Goal: Task Accomplishment & Management: Use online tool/utility

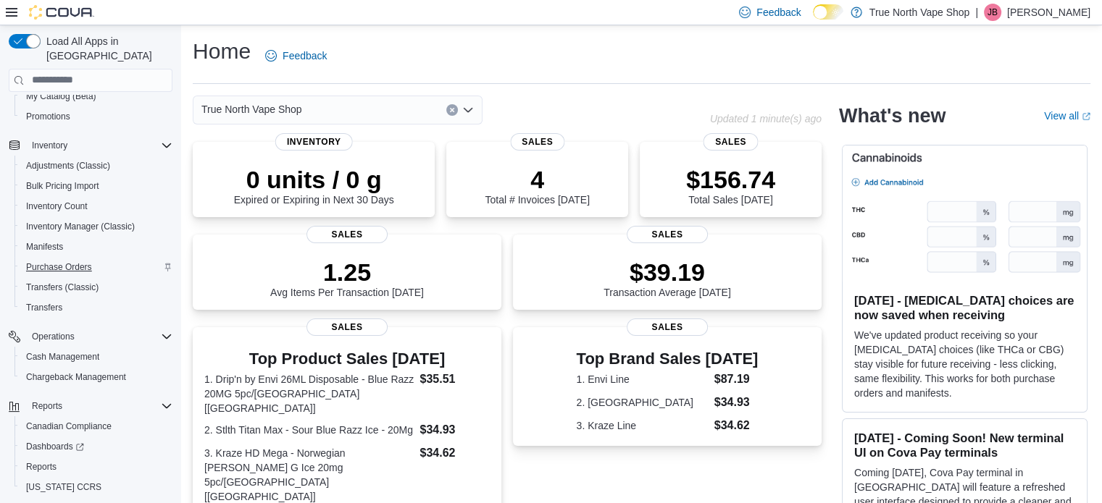
scroll to position [185, 0]
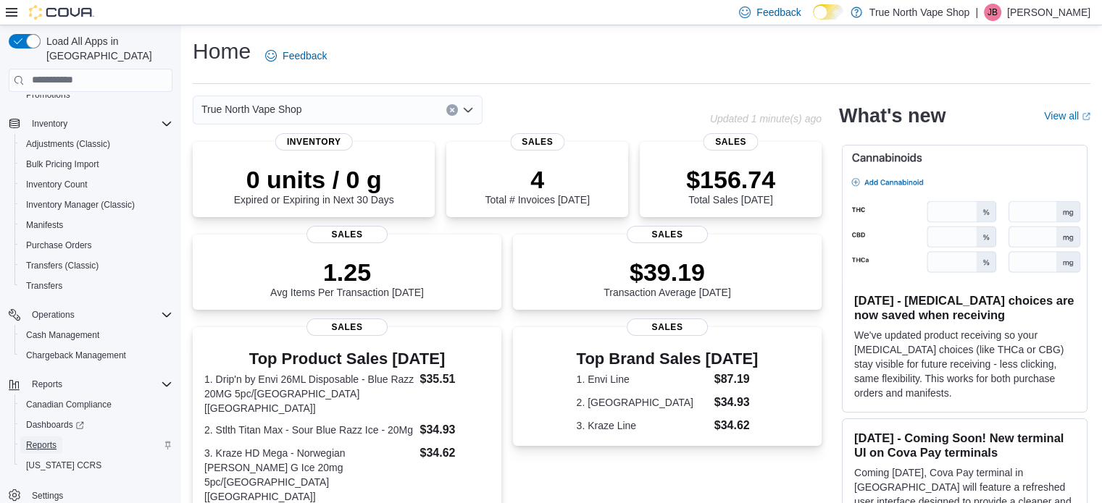
click at [49, 440] on span "Reports" at bounding box center [41, 446] width 30 height 12
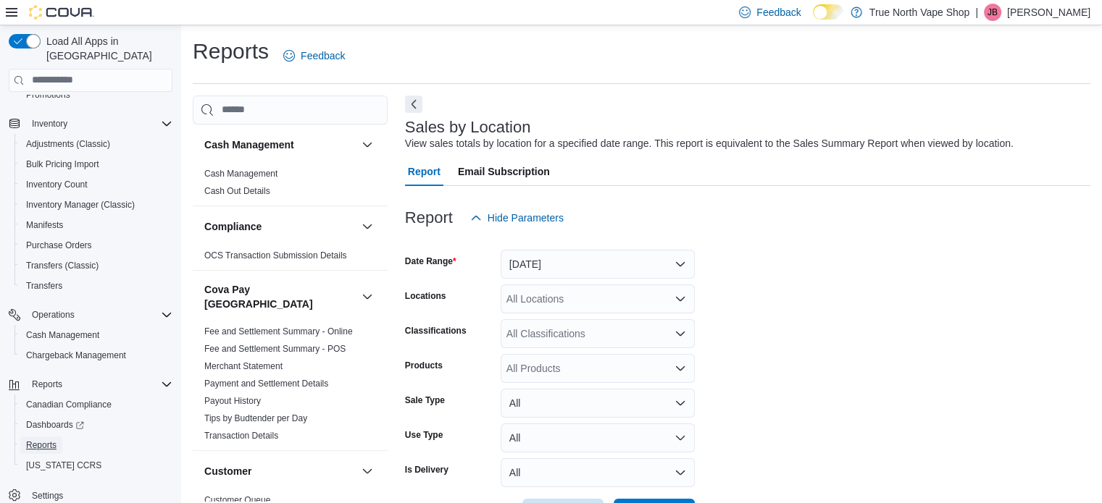
scroll to position [33, 0]
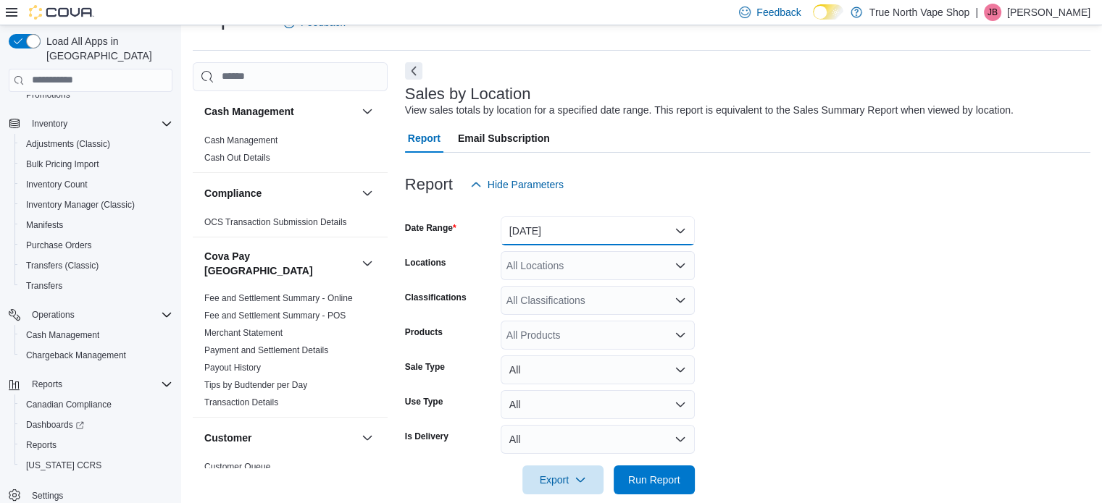
click at [653, 237] on button "Yesterday" at bounding box center [598, 231] width 194 height 29
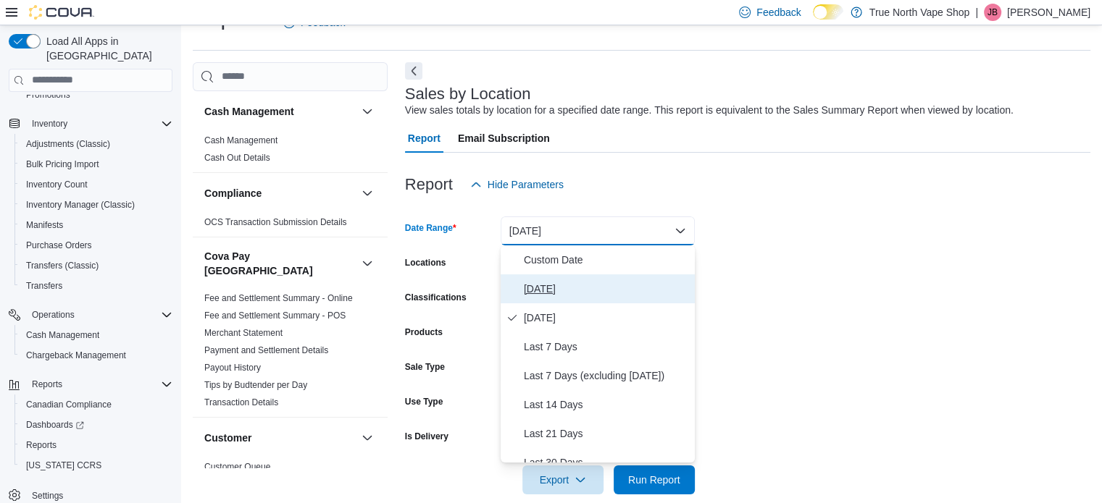
click at [530, 292] on span "Today" at bounding box center [606, 288] width 165 height 17
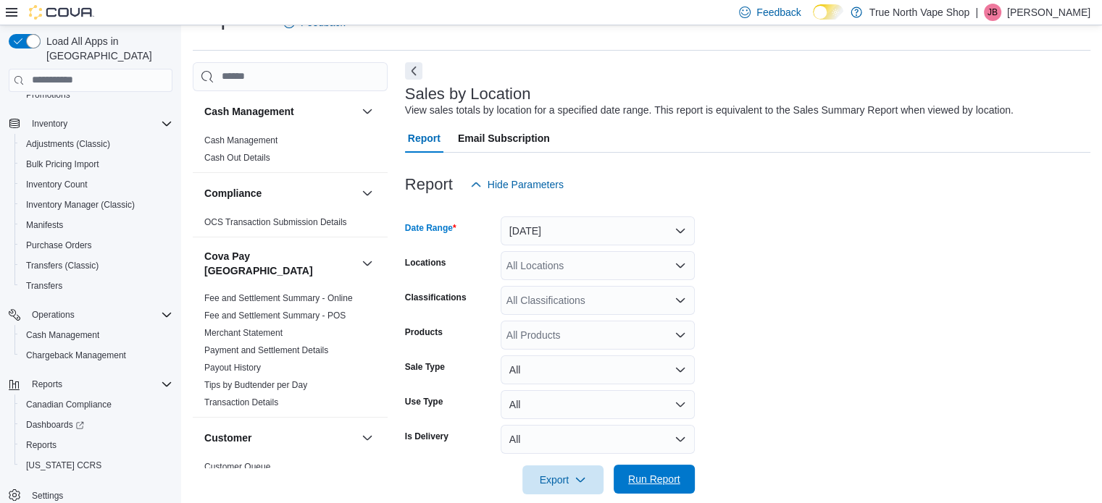
click at [644, 477] on span "Run Report" at bounding box center [654, 479] width 52 height 14
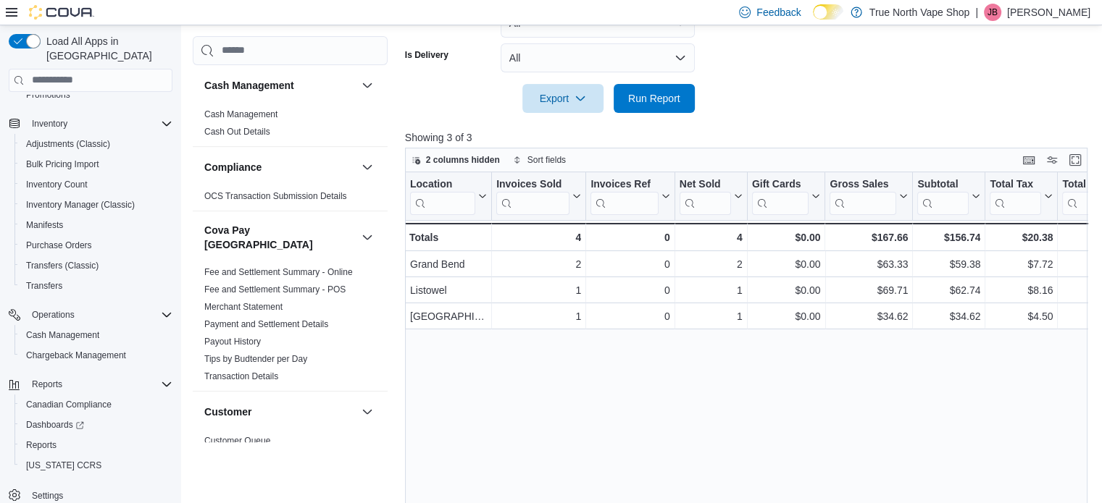
scroll to position [111, 0]
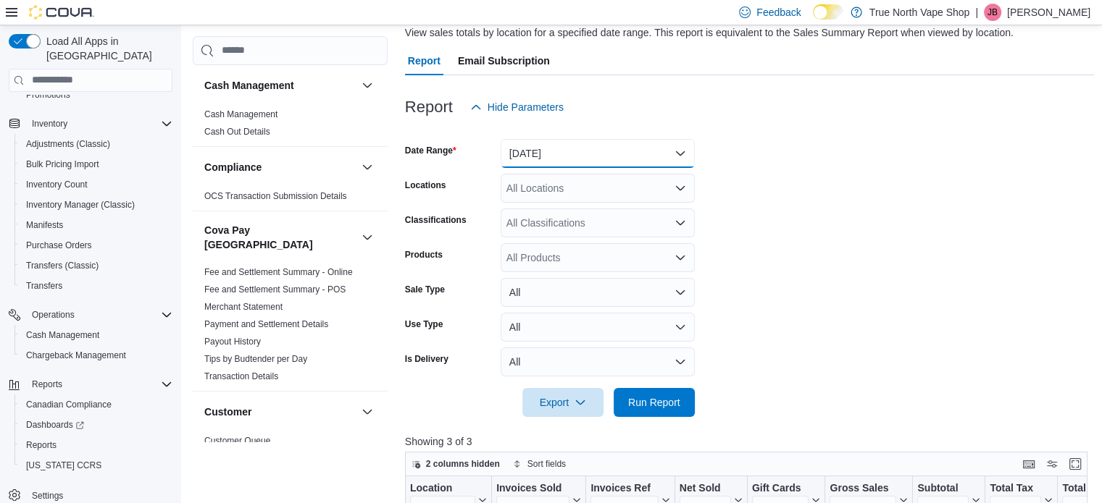
click at [645, 162] on button "Today" at bounding box center [598, 153] width 194 height 29
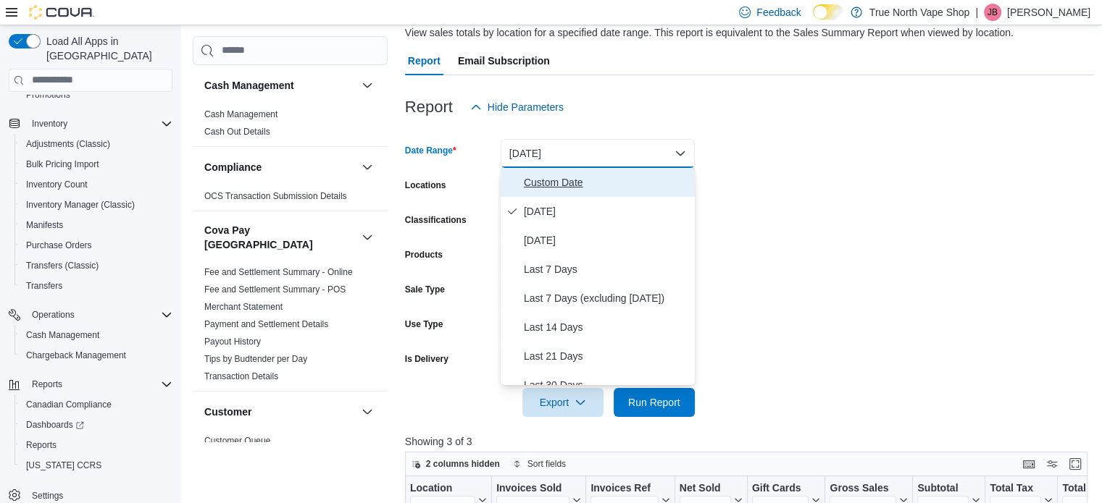
click at [551, 188] on span "Custom Date" at bounding box center [606, 182] width 165 height 17
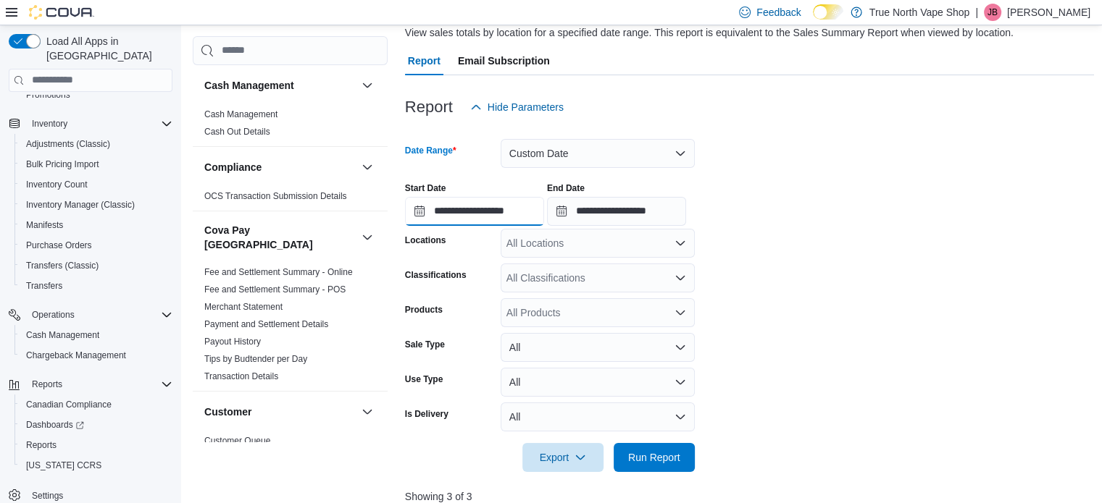
click at [510, 212] on input "**********" at bounding box center [474, 211] width 139 height 29
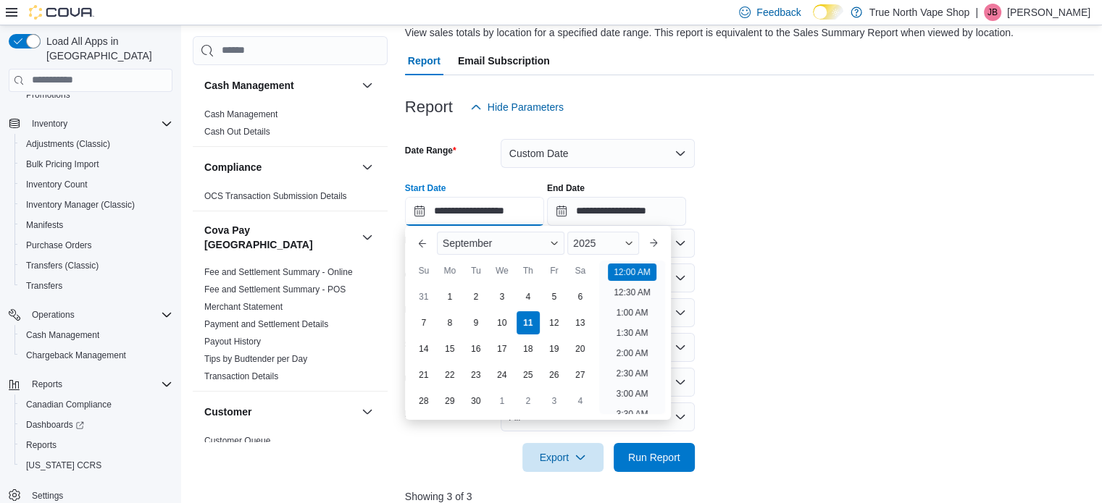
scroll to position [45, 0]
click at [421, 322] on div "7" at bounding box center [423, 322] width 25 height 25
type input "**********"
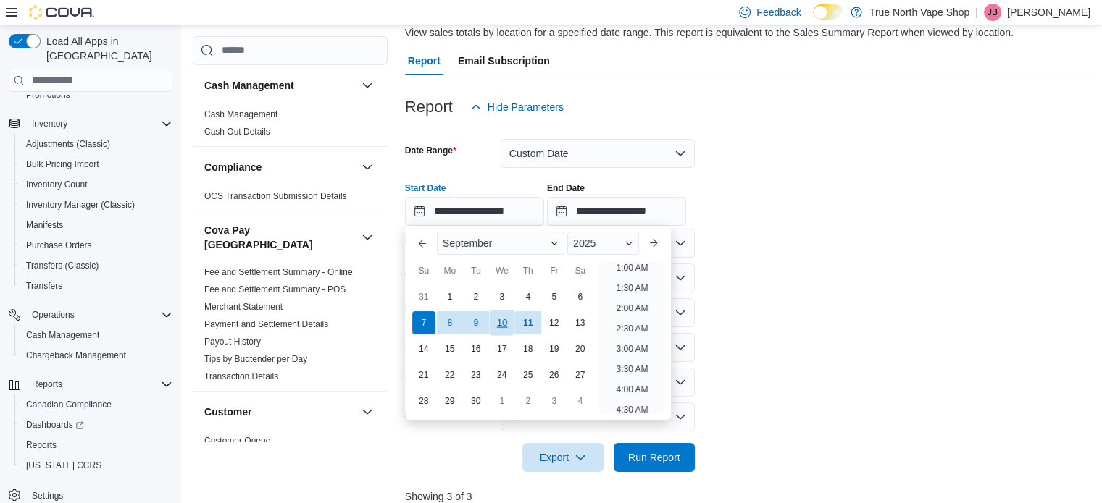
scroll to position [3, 0]
click at [630, 272] on li "12:00 AM" at bounding box center [632, 269] width 49 height 17
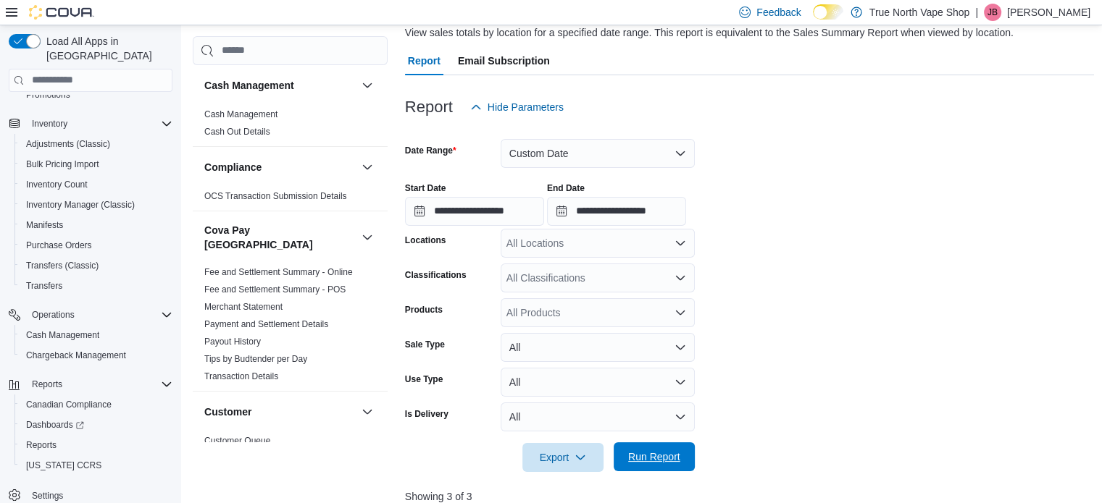
click at [657, 453] on span "Run Report" at bounding box center [654, 457] width 52 height 14
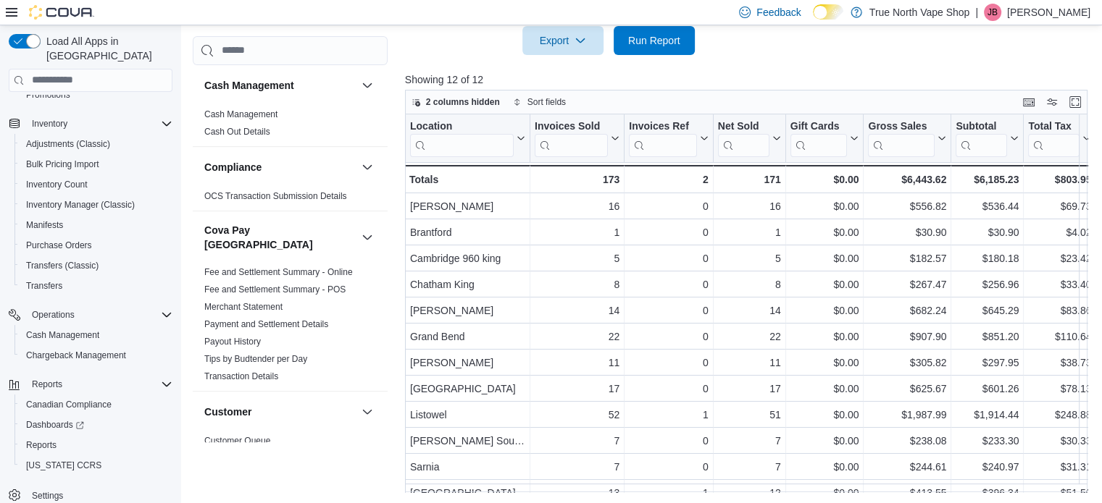
scroll to position [21, 0]
